Goal: Entertainment & Leisure: Consume media (video, audio)

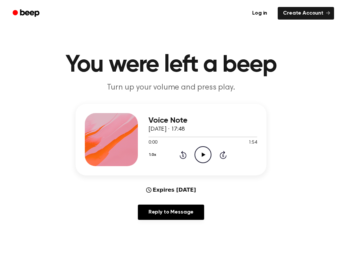
click at [206, 158] on icon "Play Audio" at bounding box center [203, 154] width 17 height 17
click at [204, 158] on icon "Pause Audio" at bounding box center [203, 154] width 17 height 17
click at [203, 157] on icon "Play Audio" at bounding box center [203, 154] width 17 height 17
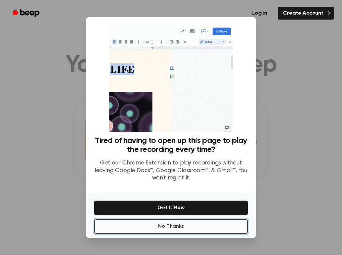
click at [212, 225] on button "No Thanks" at bounding box center [171, 226] width 154 height 15
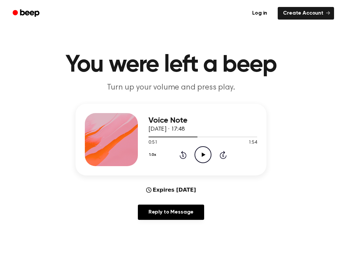
click at [194, 149] on div "1.0x Rewind 5 seconds Play Audio Skip 5 seconds" at bounding box center [203, 154] width 109 height 17
click at [199, 150] on icon "Play Audio" at bounding box center [203, 154] width 17 height 17
click at [203, 150] on icon "Play Audio" at bounding box center [203, 154] width 17 height 17
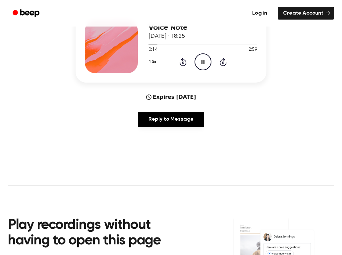
scroll to position [25, 0]
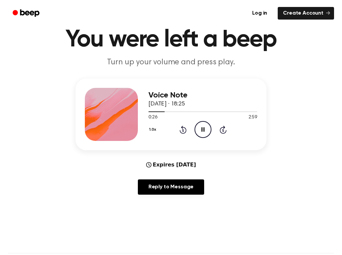
click at [203, 125] on icon "Pause Audio" at bounding box center [203, 129] width 17 height 17
click at [207, 131] on icon "Play Audio" at bounding box center [203, 129] width 17 height 17
click at [164, 112] on div at bounding box center [162, 111] width 26 height 1
click at [167, 111] on div at bounding box center [203, 111] width 109 height 5
drag, startPoint x: 167, startPoint y: 111, endPoint x: 190, endPoint y: 111, distance: 22.9
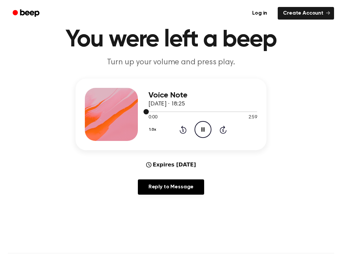
click at [190, 111] on div at bounding box center [203, 111] width 109 height 5
drag, startPoint x: 147, startPoint y: 113, endPoint x: 174, endPoint y: 112, distance: 27.2
click at [174, 112] on div at bounding box center [203, 111] width 109 height 5
click at [223, 131] on icon "Skip 5 seconds" at bounding box center [223, 129] width 7 height 9
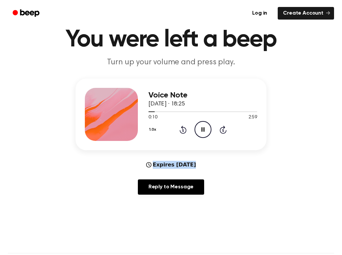
click at [223, 131] on icon "Skip 5 seconds" at bounding box center [223, 129] width 7 height 9
click at [204, 130] on icon "Pause Audio" at bounding box center [203, 129] width 17 height 17
click at [204, 130] on icon at bounding box center [204, 129] width 4 height 4
click at [204, 130] on icon "Pause Audio" at bounding box center [203, 129] width 17 height 17
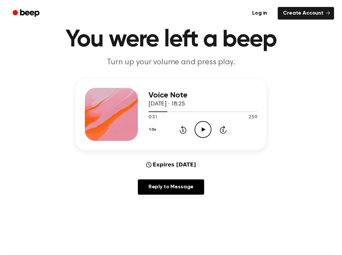
click at [204, 130] on icon at bounding box center [204, 129] width 4 height 4
click at [204, 130] on icon "Pause Audio" at bounding box center [203, 129] width 17 height 17
click at [204, 130] on icon at bounding box center [204, 129] width 4 height 4
click at [204, 130] on icon "Pause Audio" at bounding box center [203, 129] width 17 height 17
click at [204, 130] on icon at bounding box center [204, 129] width 4 height 4
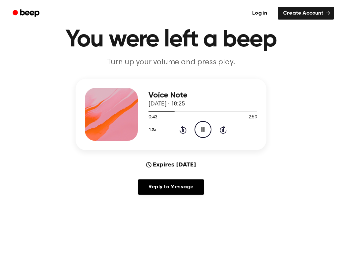
click at [204, 130] on icon at bounding box center [203, 129] width 3 height 4
click at [169, 110] on div at bounding box center [203, 111] width 109 height 5
click at [226, 129] on icon "Skip 5 seconds" at bounding box center [223, 129] width 7 height 9
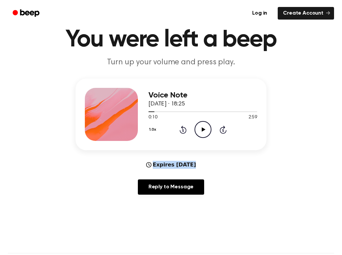
click at [226, 129] on icon "Skip 5 seconds" at bounding box center [223, 129] width 7 height 9
click at [211, 130] on circle at bounding box center [203, 129] width 16 height 16
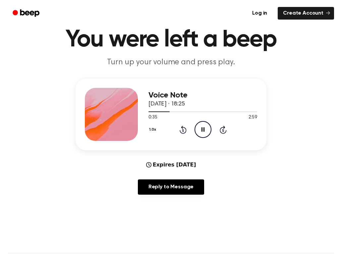
click at [204, 130] on icon at bounding box center [203, 129] width 3 height 4
click at [204, 130] on icon "Play Audio" at bounding box center [203, 129] width 17 height 17
click at [203, 128] on icon "Pause Audio" at bounding box center [203, 129] width 17 height 17
